Goal: Task Accomplishment & Management: Manage account settings

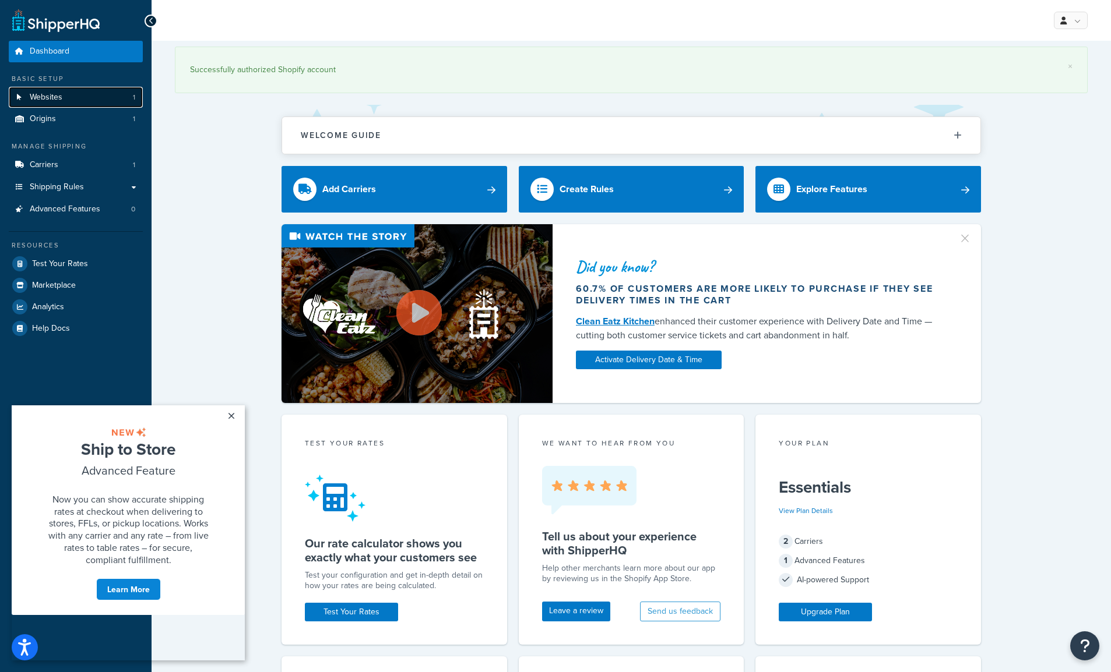
click at [73, 100] on link "Websites 1" at bounding box center [76, 98] width 134 height 22
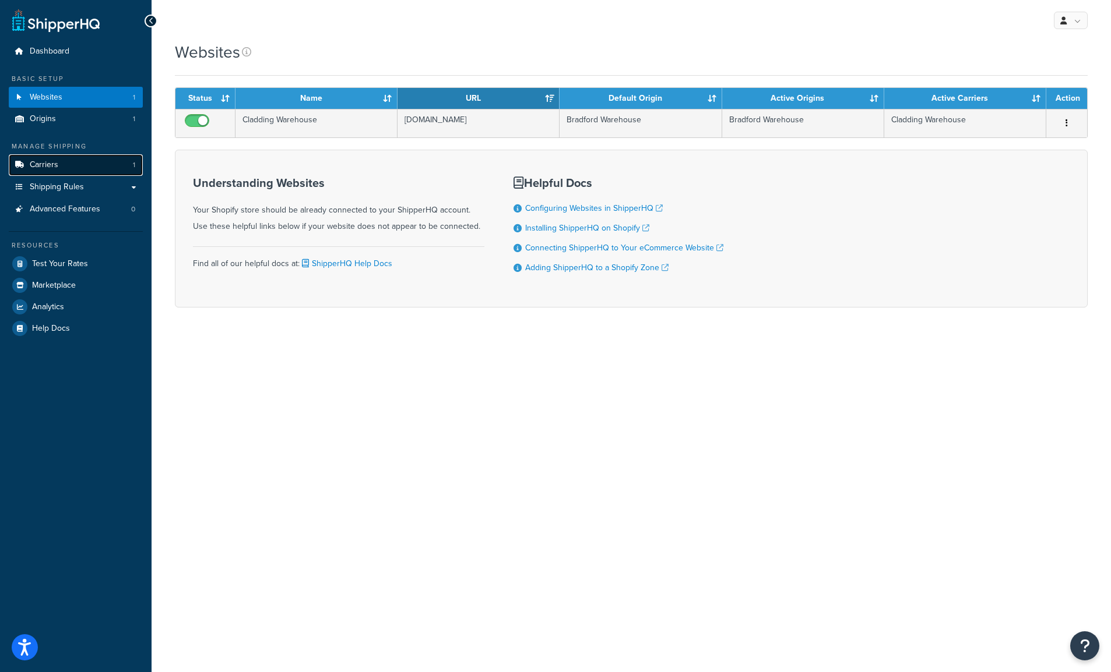
click at [103, 161] on link "Carriers 1" at bounding box center [76, 165] width 134 height 22
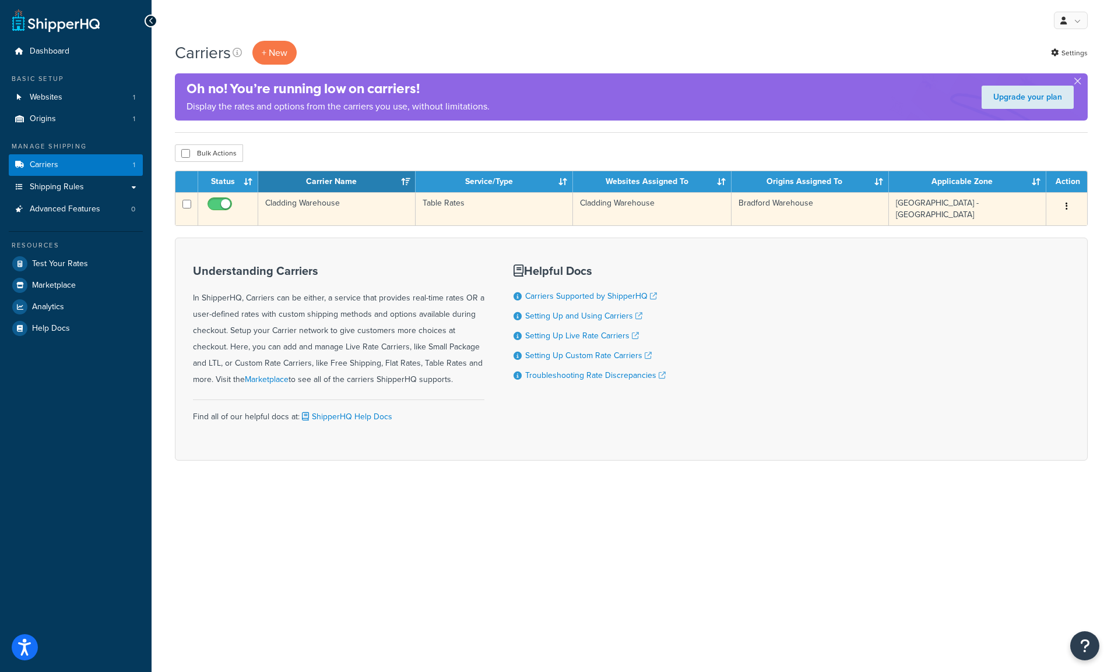
click at [981, 205] on td "United Kingdom - Mainland" at bounding box center [967, 208] width 157 height 33
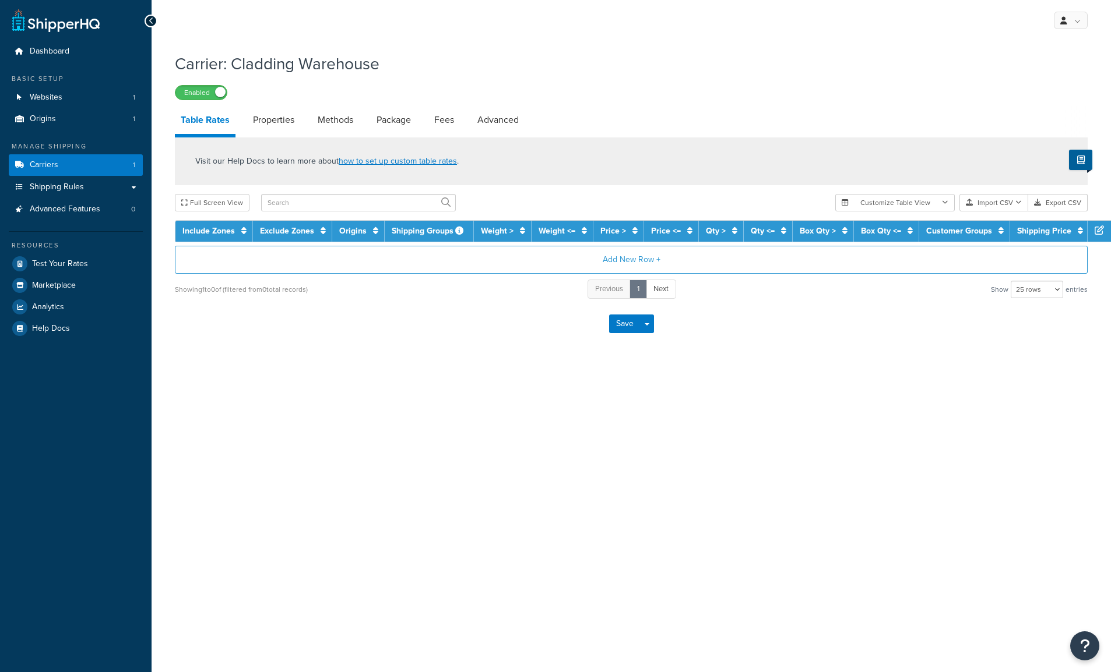
select select "25"
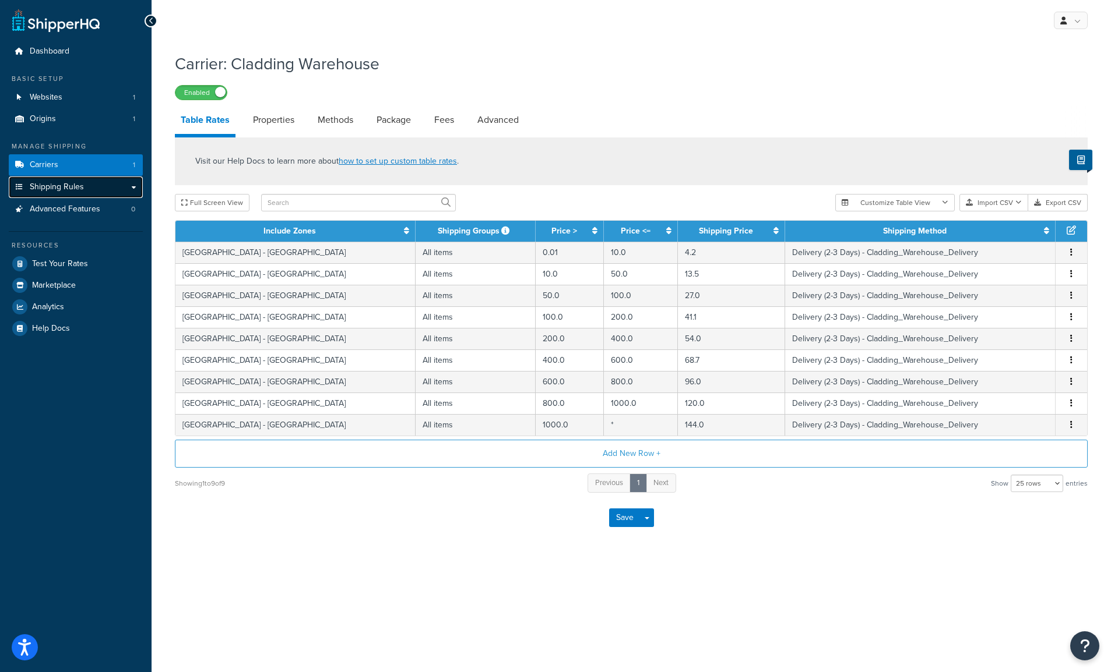
click at [132, 186] on link "Shipping Rules" at bounding box center [76, 188] width 134 height 22
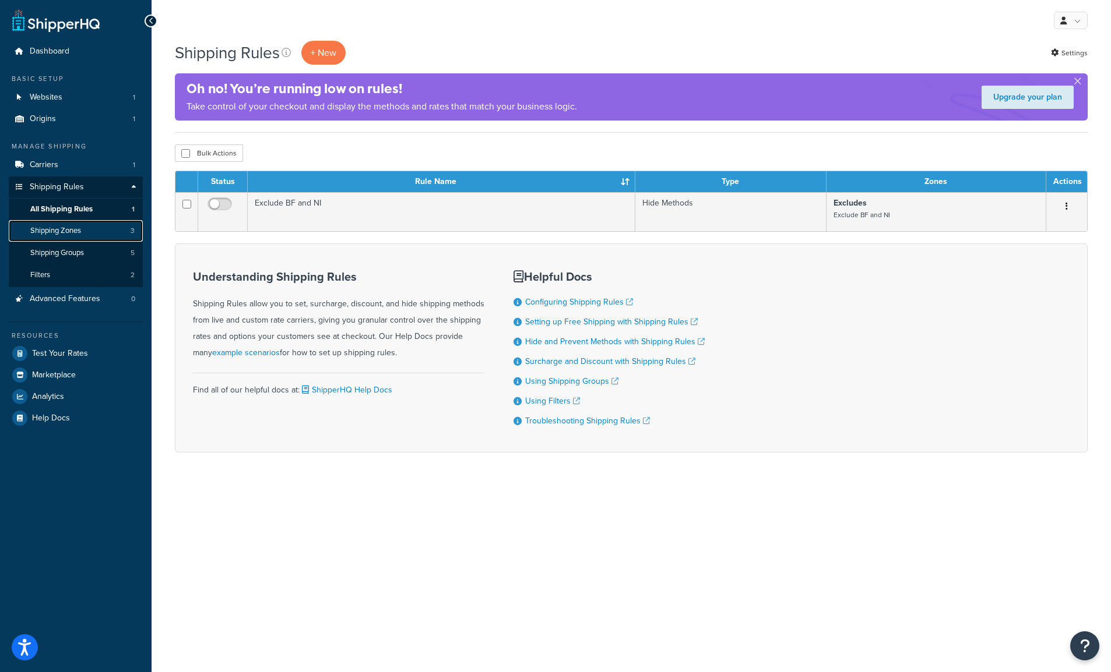
click at [81, 231] on span "Shipping Zones" at bounding box center [55, 231] width 51 height 10
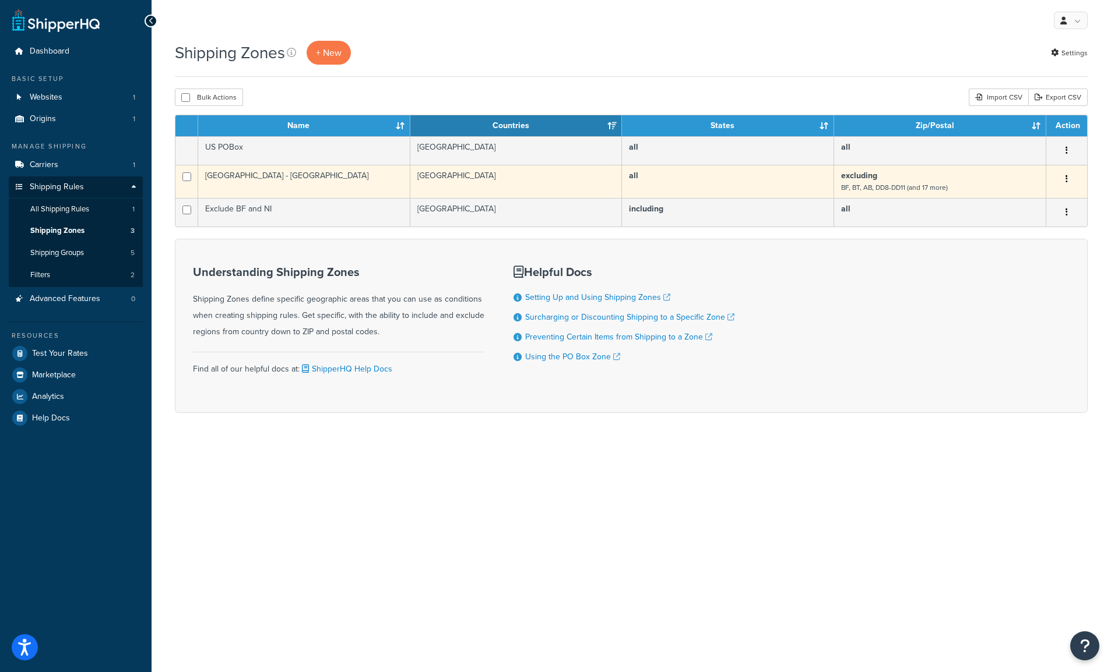
click at [464, 184] on td "United Kingdom" at bounding box center [516, 181] width 212 height 33
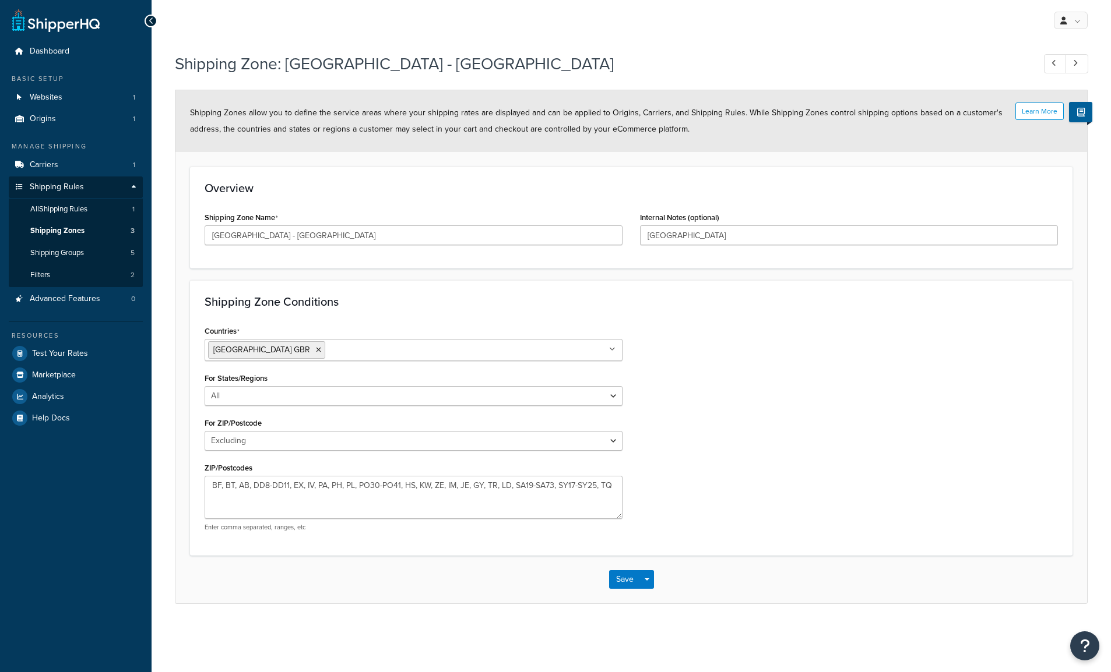
select select "excluding"
click at [94, 118] on link "Origins 1" at bounding box center [76, 119] width 134 height 22
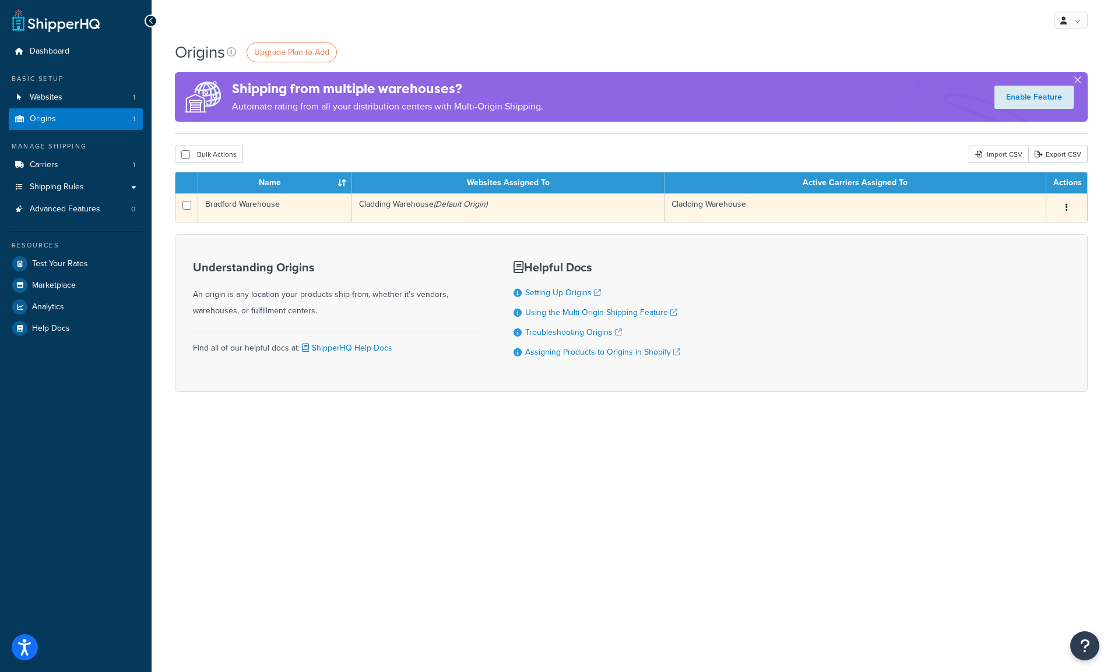
click at [438, 206] on icon "(Default Origin)" at bounding box center [461, 204] width 54 height 12
click at [441, 205] on icon "(Default Origin)" at bounding box center [461, 204] width 54 height 12
click at [1070, 205] on button "button" at bounding box center [1066, 208] width 16 height 19
click at [1038, 231] on link "Edit" at bounding box center [1028, 230] width 92 height 24
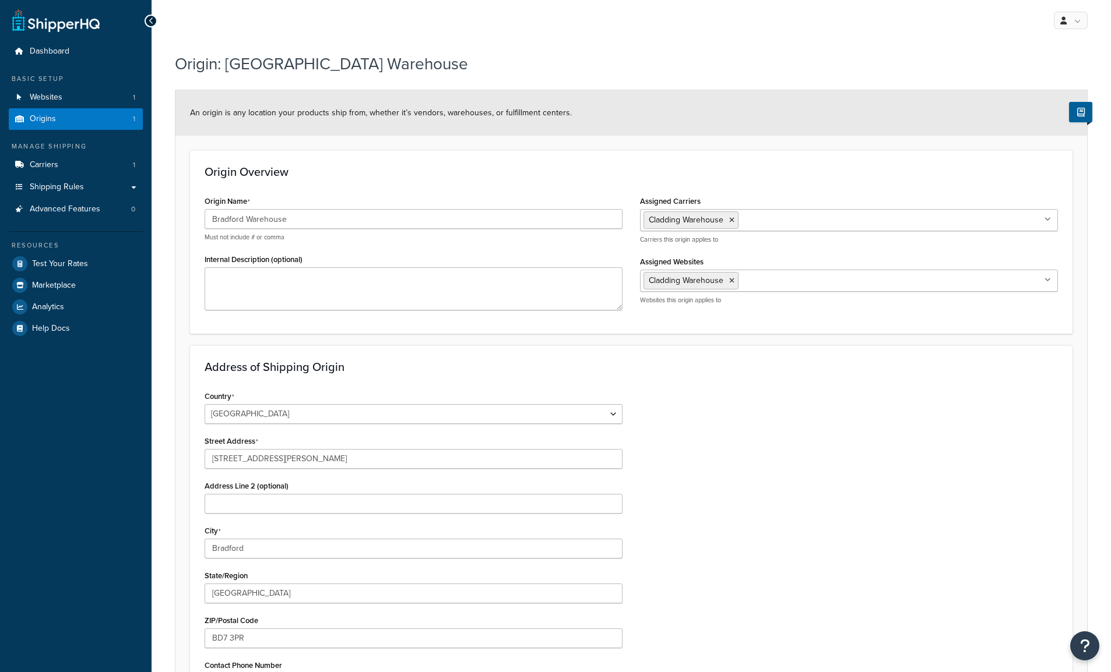
select select "1226"
click at [99, 167] on link "Carriers 1" at bounding box center [76, 165] width 134 height 22
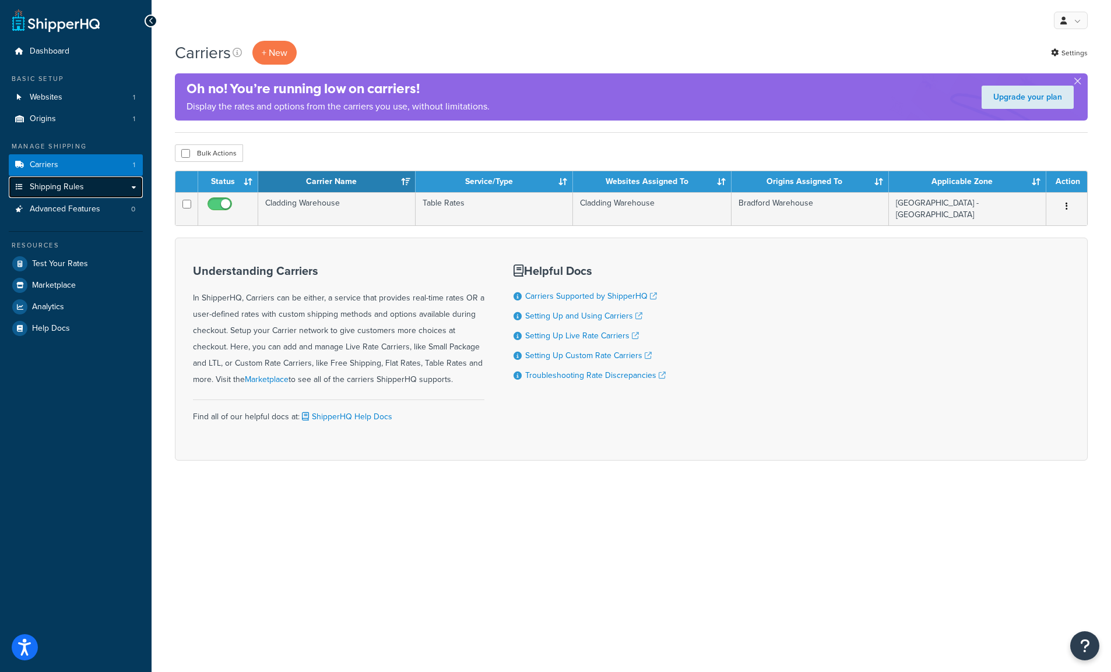
click at [84, 189] on link "Shipping Rules" at bounding box center [76, 188] width 134 height 22
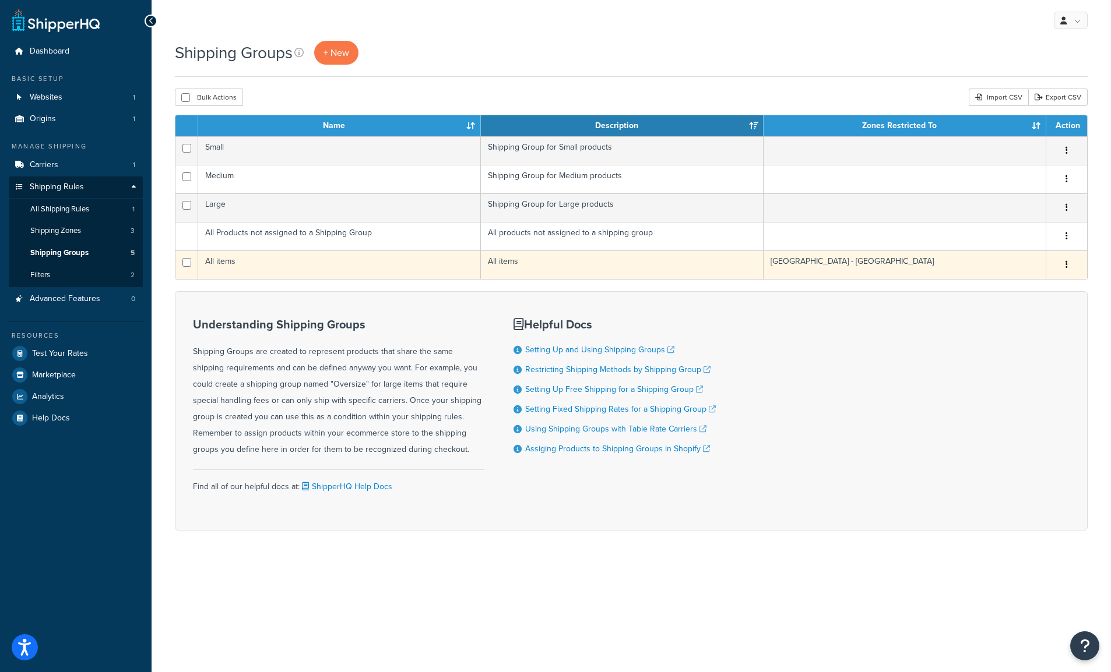
click at [985, 261] on td "[GEOGRAPHIC_DATA] - [GEOGRAPHIC_DATA]" at bounding box center [904, 265] width 283 height 29
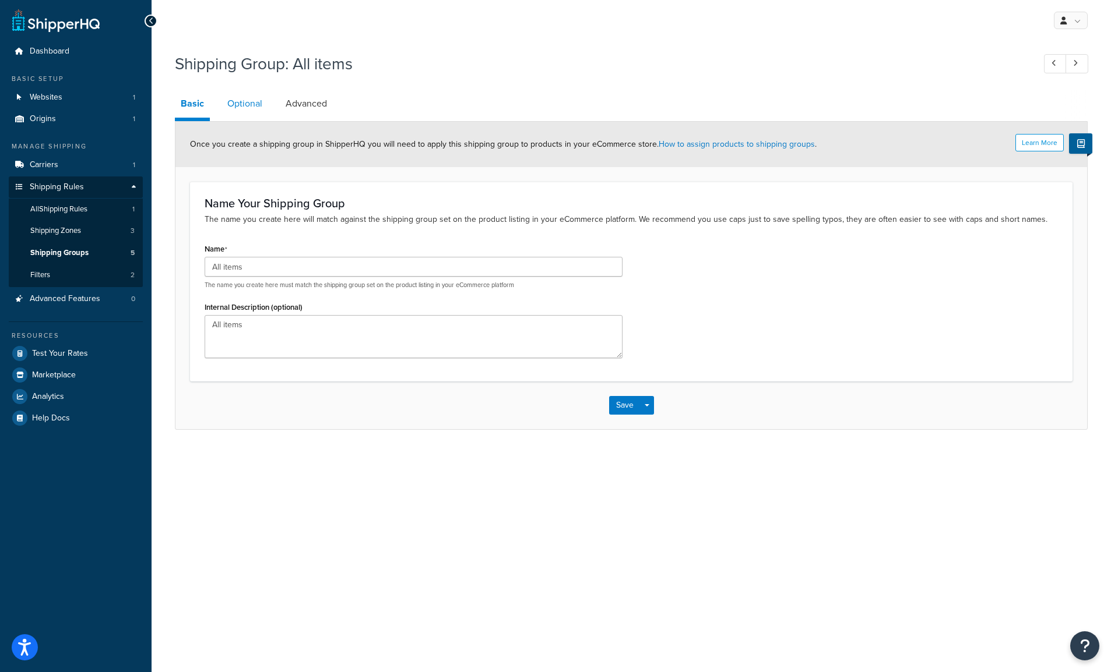
click at [255, 109] on link "Optional" at bounding box center [244, 104] width 47 height 28
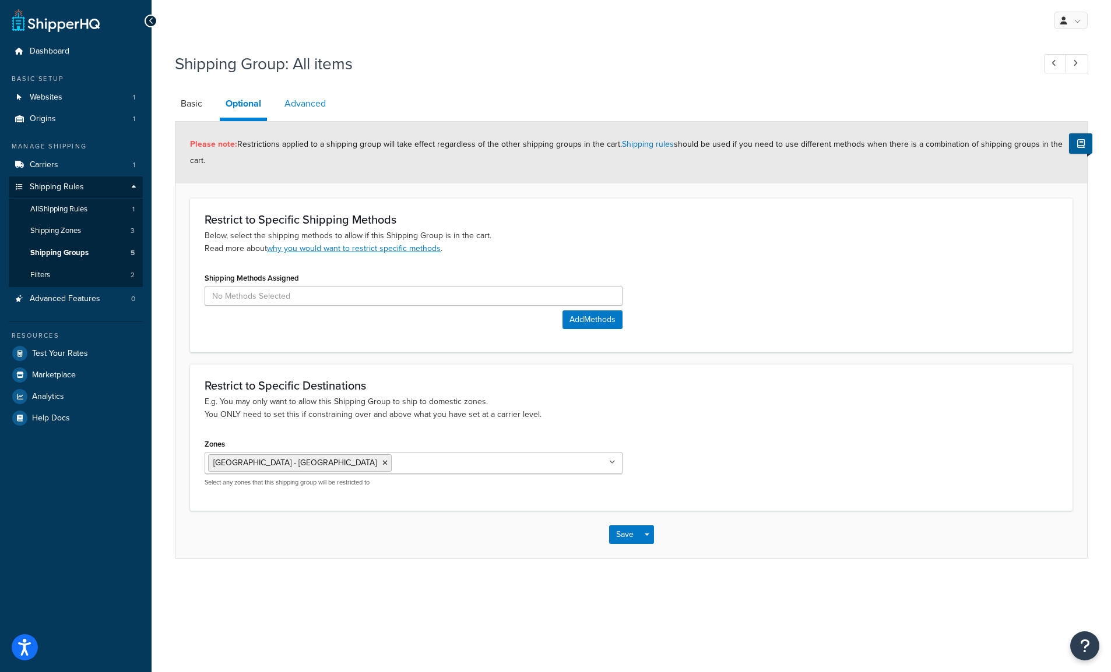
click at [313, 106] on link "Advanced" at bounding box center [305, 104] width 53 height 28
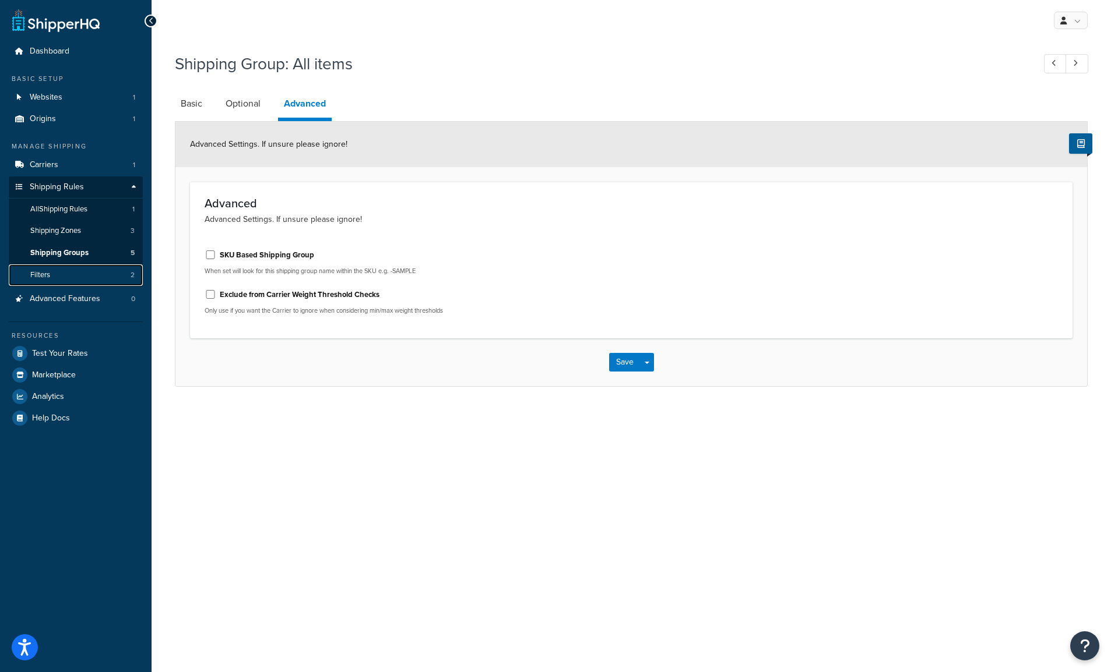
click at [59, 270] on link "Filters 2" at bounding box center [76, 276] width 134 height 22
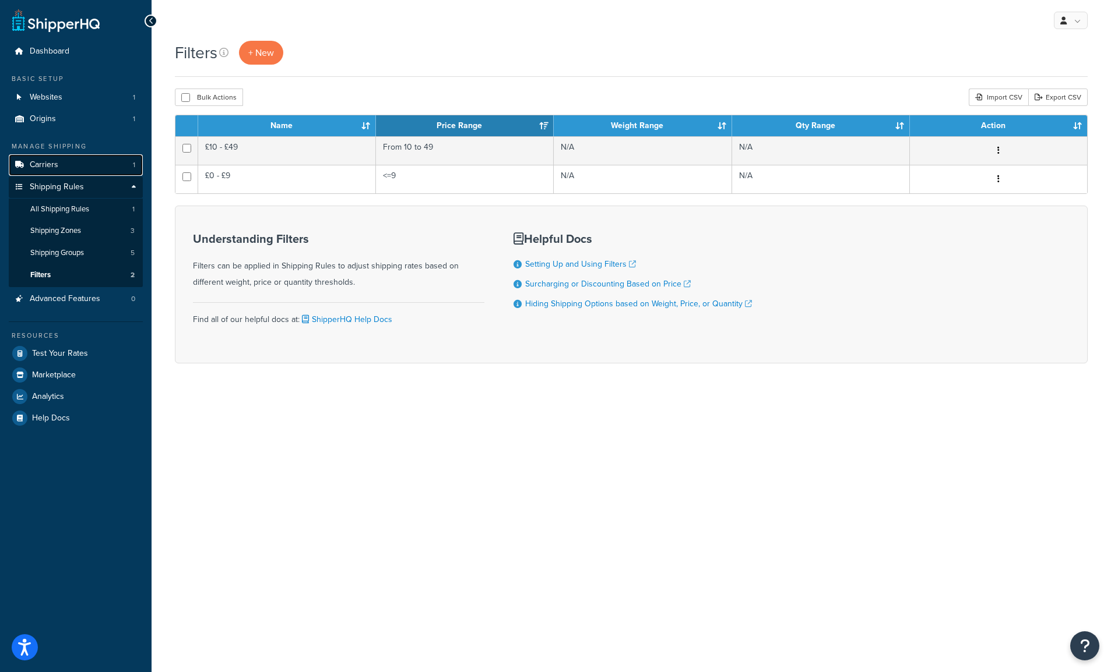
click at [50, 162] on span "Carriers" at bounding box center [44, 165] width 29 height 10
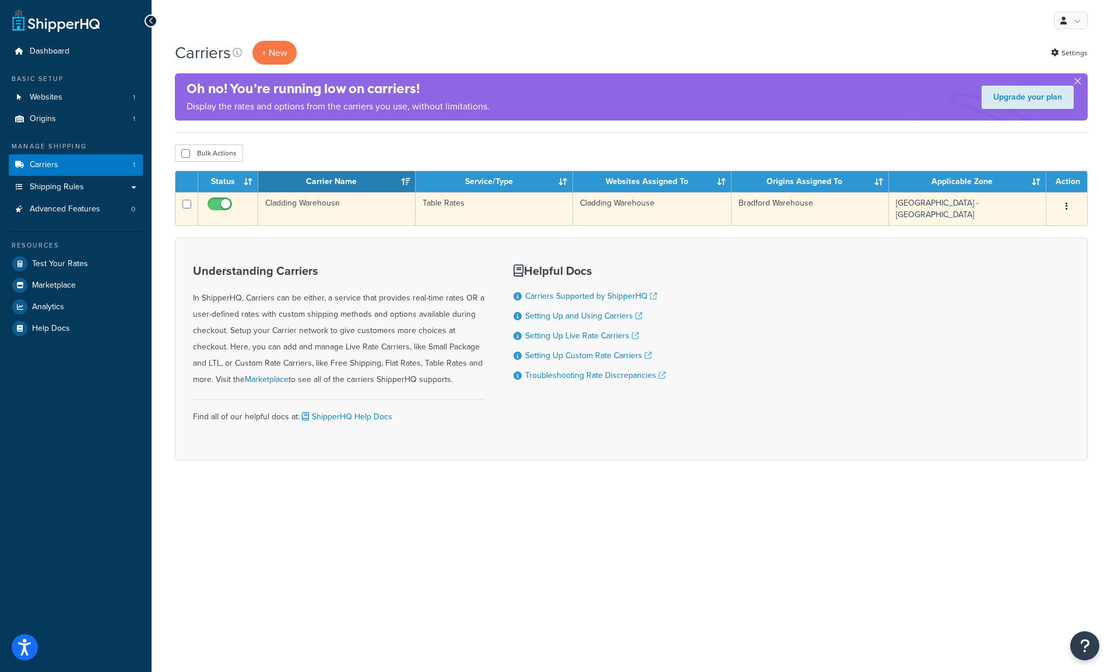
click at [1063, 205] on button "button" at bounding box center [1066, 207] width 16 height 19
click at [1037, 224] on link "Edit" at bounding box center [1019, 231] width 92 height 24
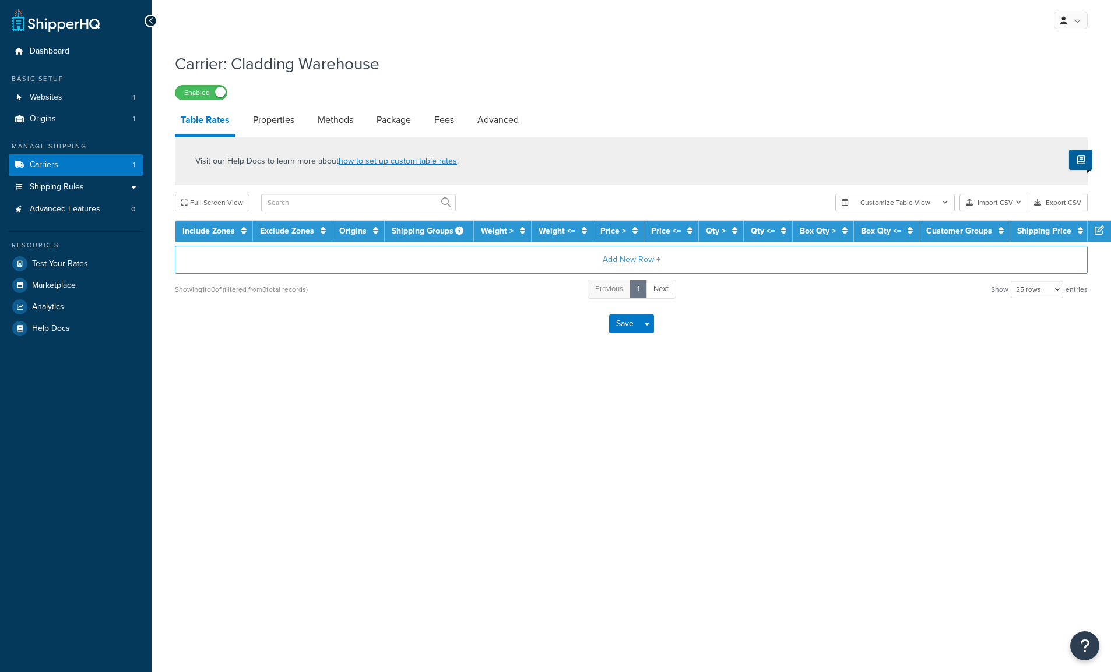
select select "25"
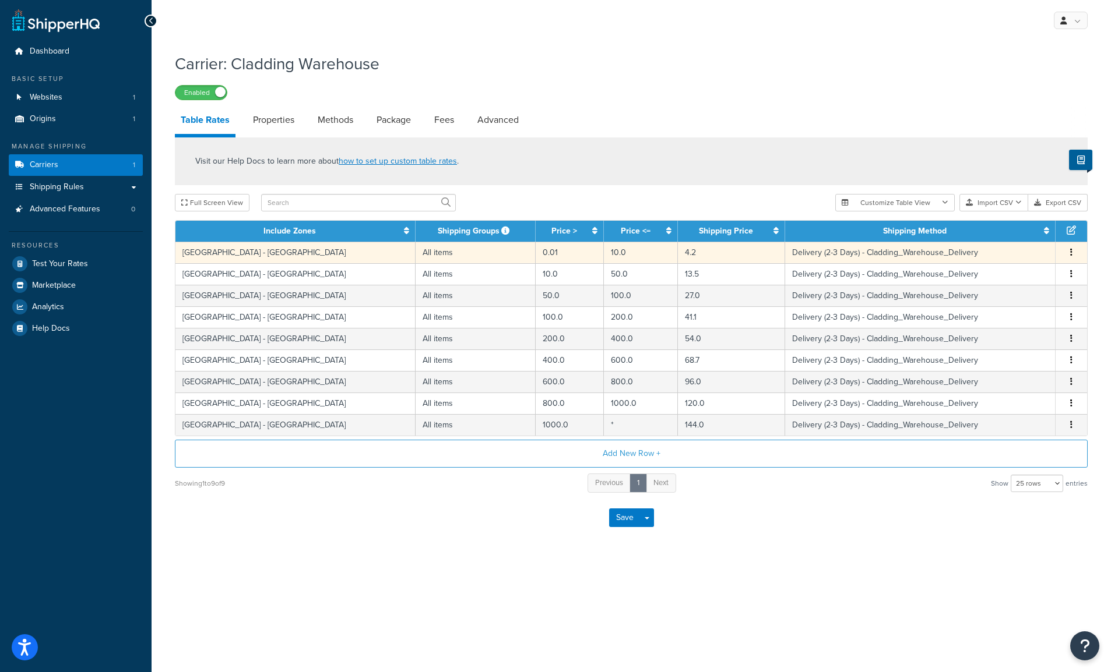
click at [1072, 253] on button "button" at bounding box center [1070, 252] width 9 height 13
click at [1014, 235] on div "Edit" at bounding box center [1012, 231] width 83 height 24
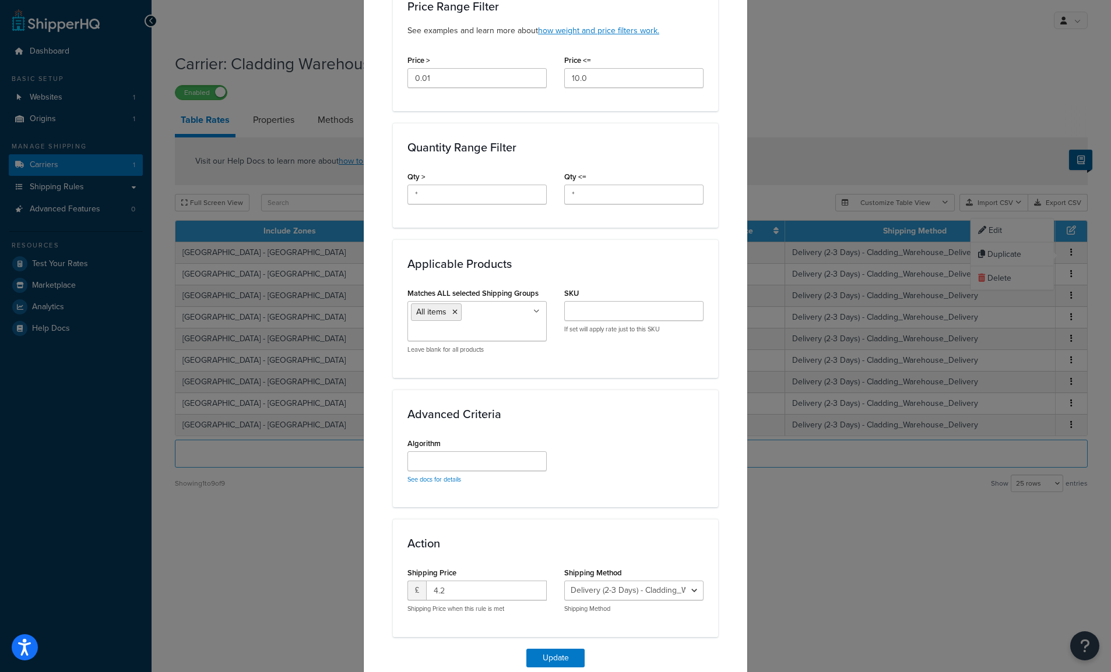
scroll to position [478, 0]
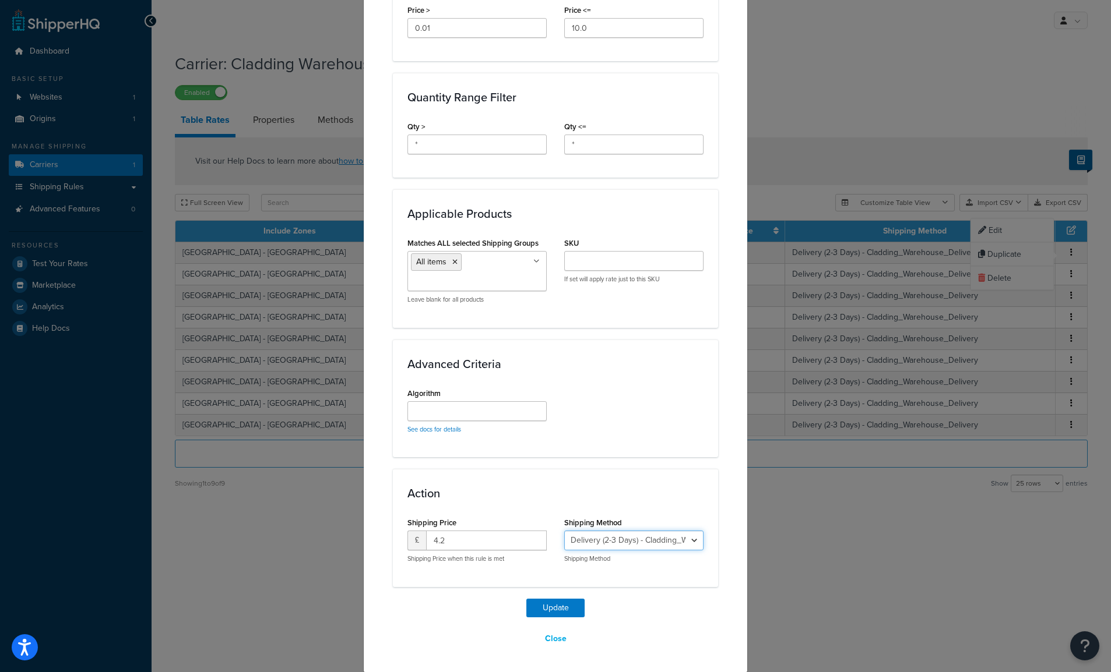
click at [659, 538] on select "Delivery (2-3 Days) - Cladding_Warehouse_Delivery" at bounding box center [633, 541] width 139 height 20
click at [558, 635] on button "Close" at bounding box center [555, 639] width 37 height 20
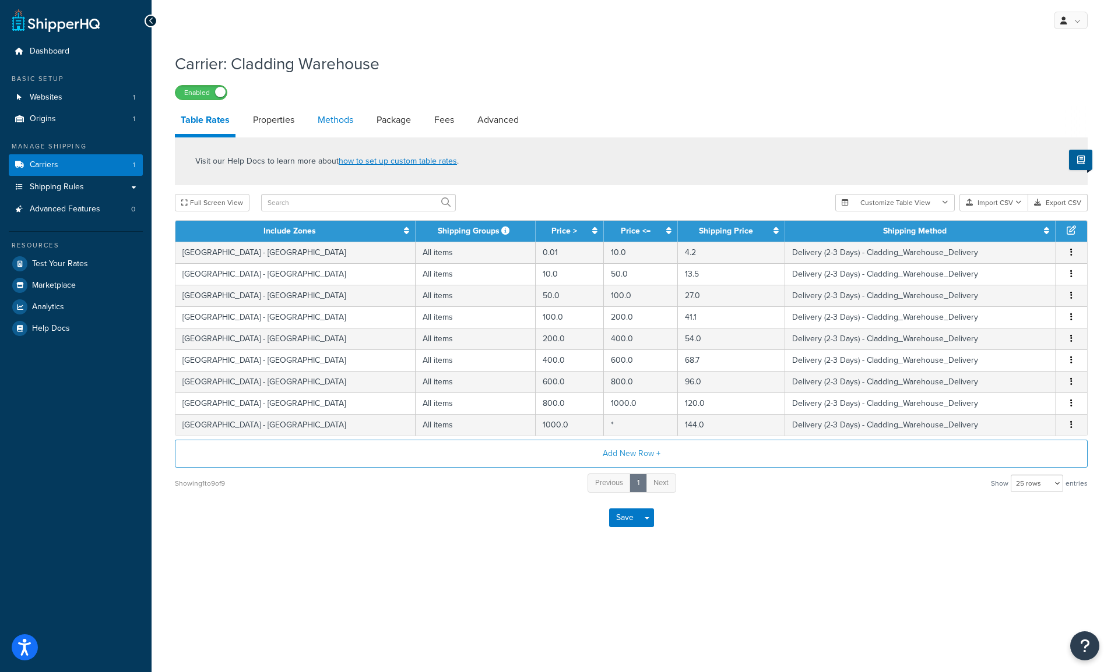
click at [338, 118] on link "Methods" at bounding box center [335, 120] width 47 height 28
select select "25"
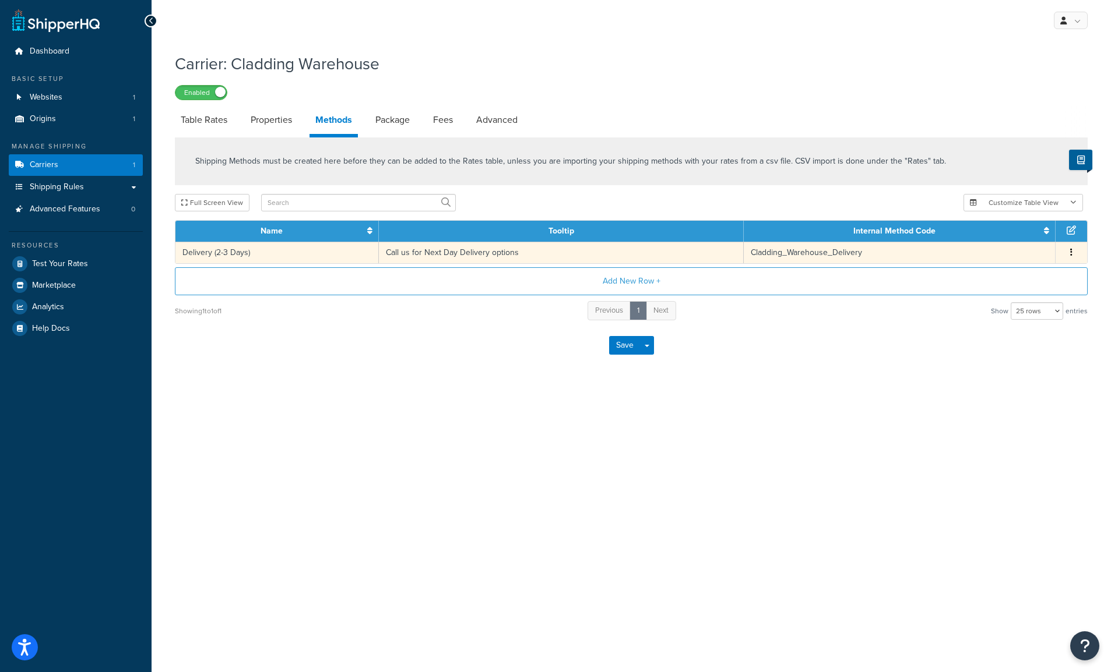
click at [1027, 253] on td "Cladding_Warehouse_Delivery" at bounding box center [900, 253] width 312 height 22
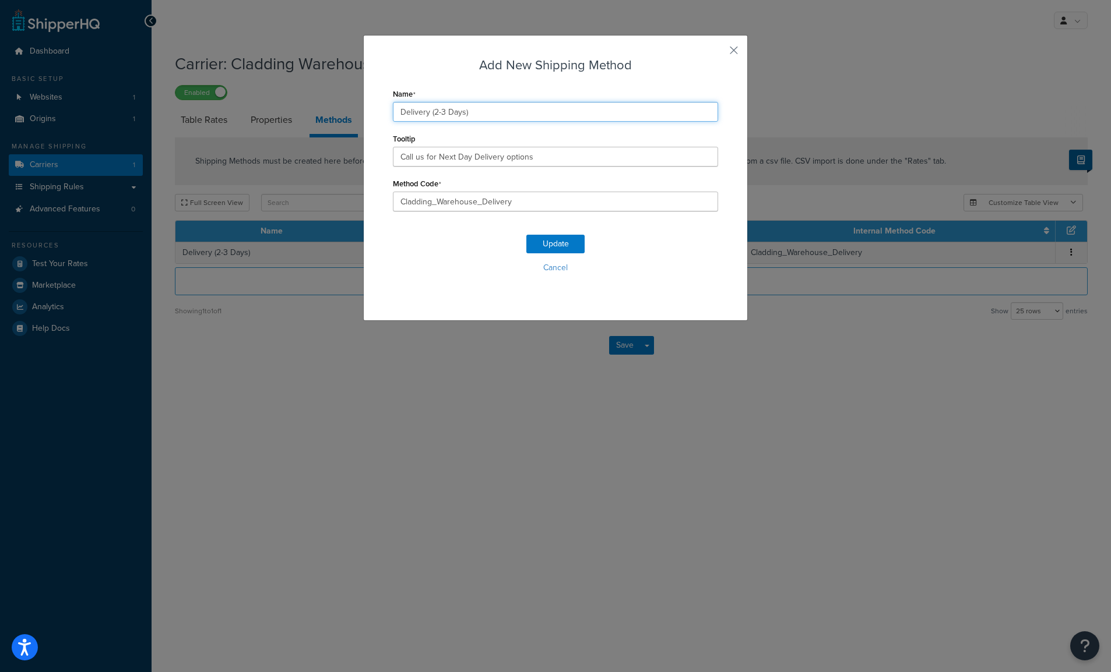
drag, startPoint x: 434, startPoint y: 113, endPoint x: 445, endPoint y: 111, distance: 10.7
click at [445, 111] on input "Delivery (2-3 Days)" at bounding box center [555, 112] width 325 height 20
type input "Delivery (3-5 Days)"
click at [614, 231] on div "Update Cancel" at bounding box center [555, 258] width 325 height 77
click at [577, 239] on button "Update" at bounding box center [555, 244] width 58 height 19
